Goal: Check status: Check status

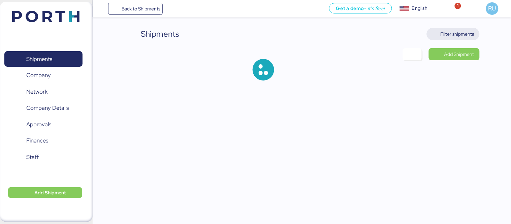
click at [448, 35] on span "Filter shipments" at bounding box center [457, 34] width 34 height 8
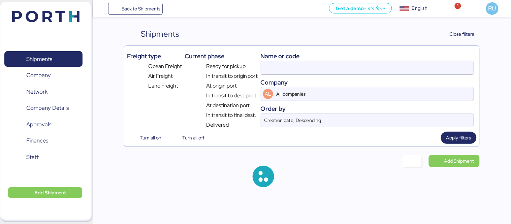
click at [383, 61] on input at bounding box center [367, 67] width 212 height 13
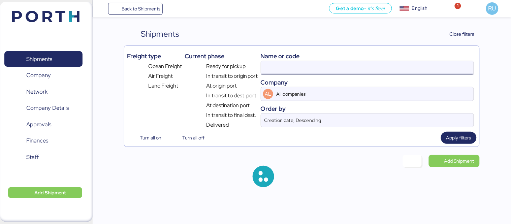
paste input "O0052059"
type input "O0052059"
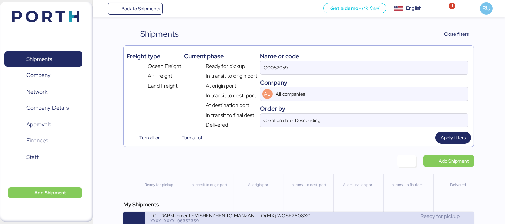
click at [237, 218] on div "LCL DAP shipment FM SHENZHEN TO MANZANILLO(MX) WQSE2508X05" at bounding box center [230, 215] width 159 height 6
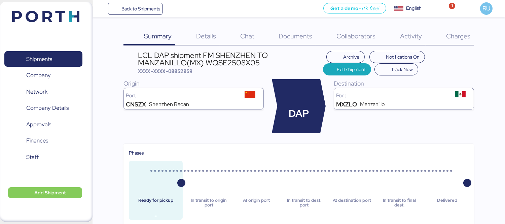
click at [233, 68] on div "LCL DAP shipment FM SHENZHEN TO MANZANILLO(MX) WQSE2508X05 XXXX-XXXX-O0052059" at bounding box center [230, 63] width 185 height 23
click at [228, 61] on div "LCL DAP shipment FM SHENZHEN TO MANZANILLO(MX) WQSE2508X05" at bounding box center [230, 59] width 185 height 15
copy div "WQSE2508X05"
click at [280, 36] on span "Documents" at bounding box center [296, 36] width 34 height 9
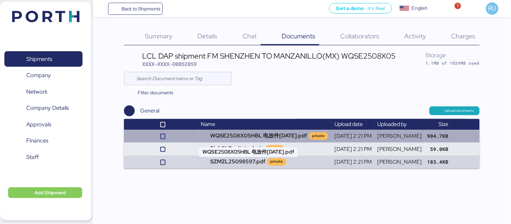
click at [226, 134] on td "WQSE2508X05HBL 电放件[DATE].pdf private" at bounding box center [265, 136] width 134 height 13
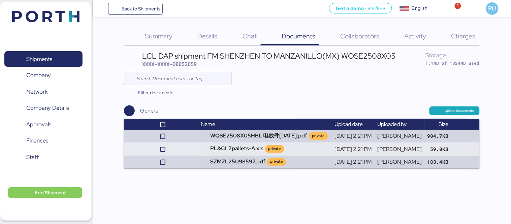
click at [186, 67] on span "XXXX-XXXX-O0052059" at bounding box center [169, 64] width 55 height 7
copy span "O0052059"
